Goal: Information Seeking & Learning: Learn about a topic

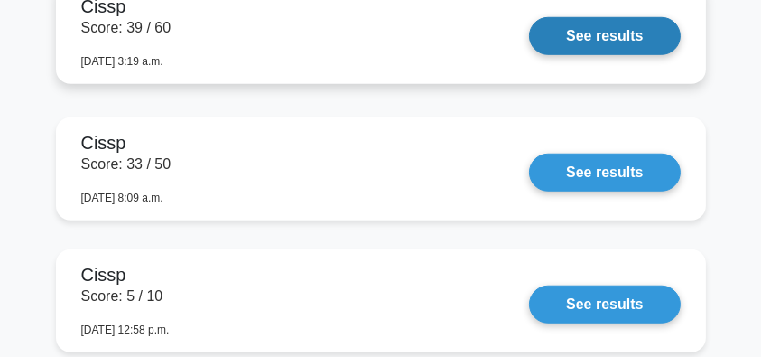
click at [599, 40] on link "See results" at bounding box center [604, 36] width 151 height 38
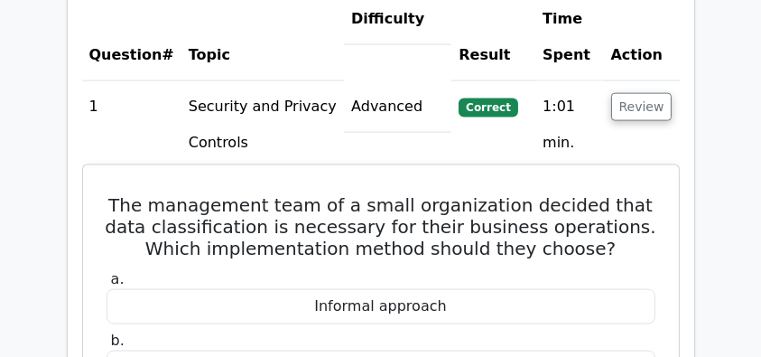
scroll to position [2587, 0]
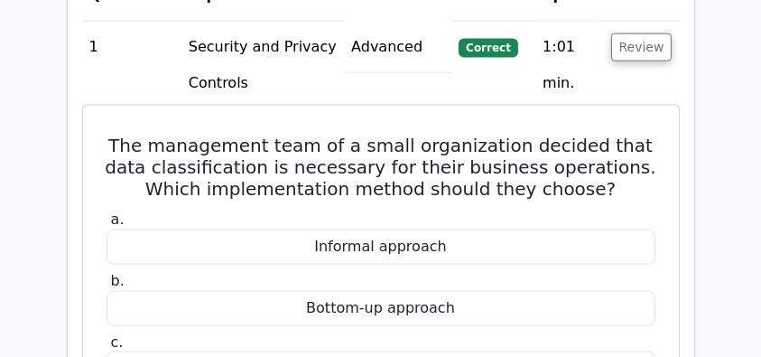
drag, startPoint x: 160, startPoint y: 67, endPoint x: 511, endPoint y: 333, distance: 440.7
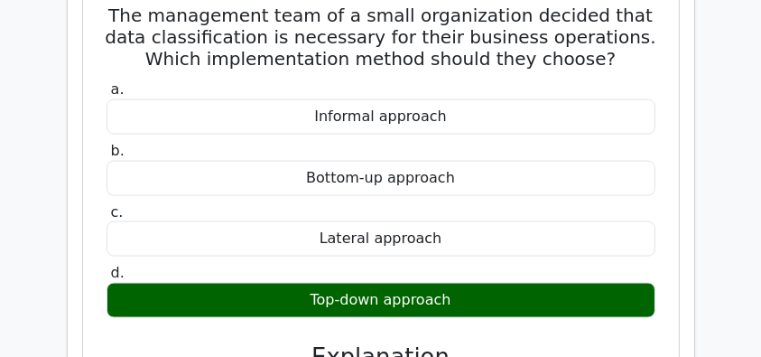
scroll to position [2889, 0]
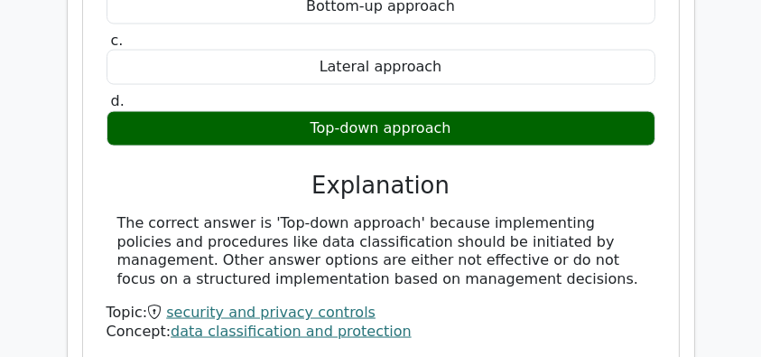
click at [561, 214] on div "The correct answer is 'Top-down approach' because implementing policies and pro…" at bounding box center [380, 251] width 527 height 75
copy div "The management team of a small organization decided that data classification is…"
